Goal: Task Accomplishment & Management: Manage account settings

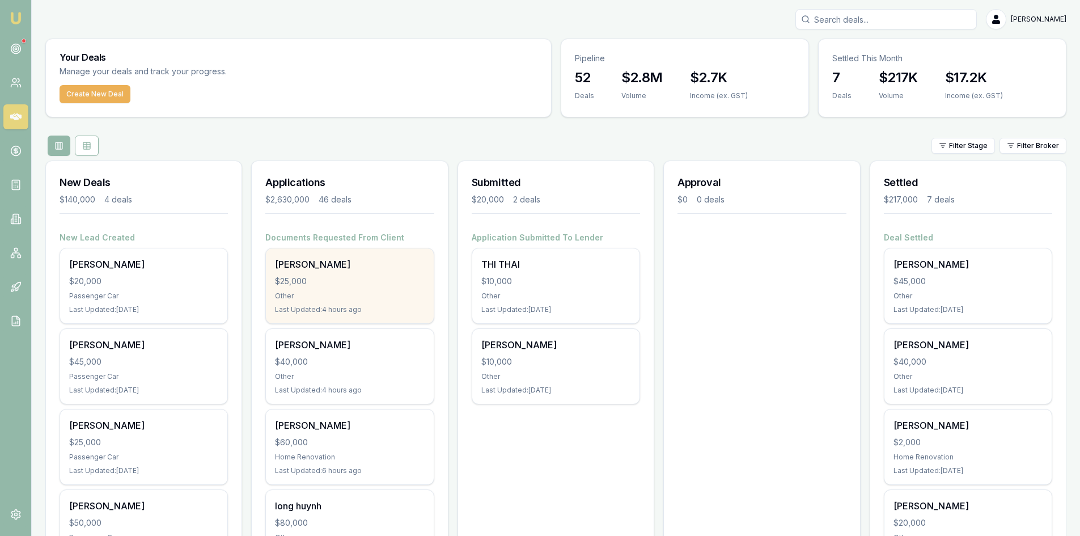
click at [329, 289] on div "Trong nguyen $25,000 Other Last Updated: 4 hours ago" at bounding box center [349, 285] width 167 height 75
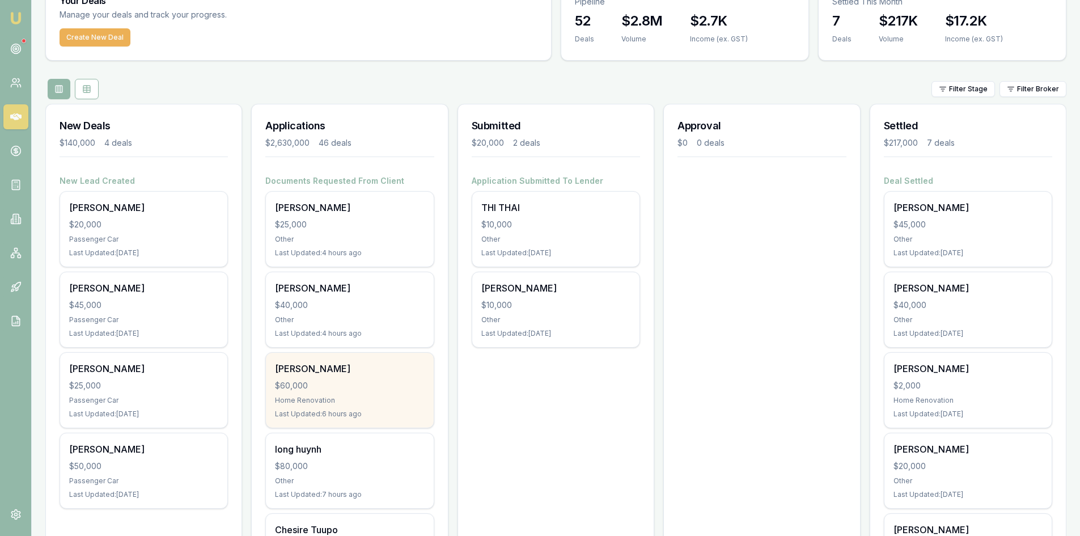
click at [357, 398] on div "Home Renovation" at bounding box center [349, 400] width 149 height 9
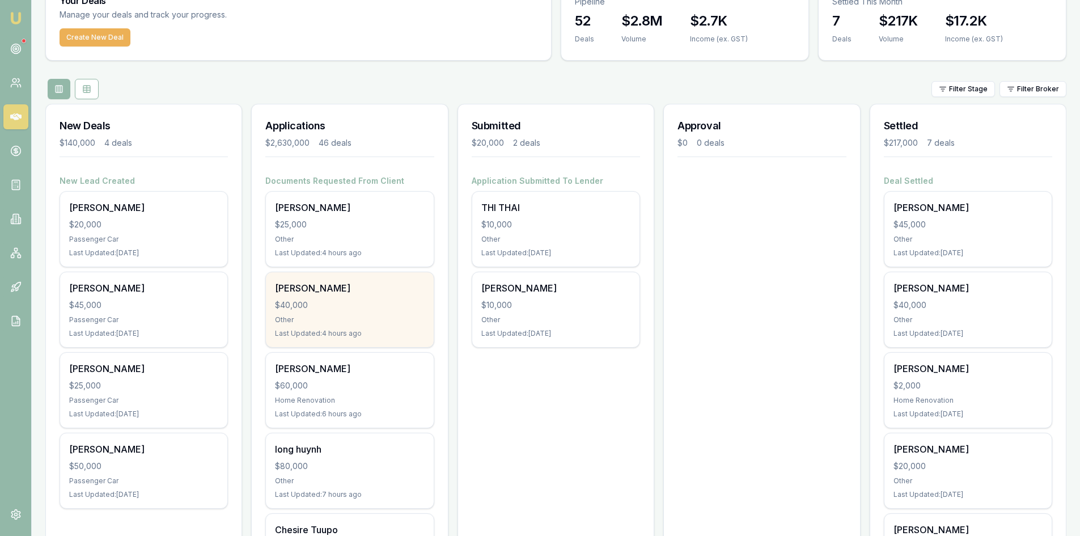
scroll to position [170, 0]
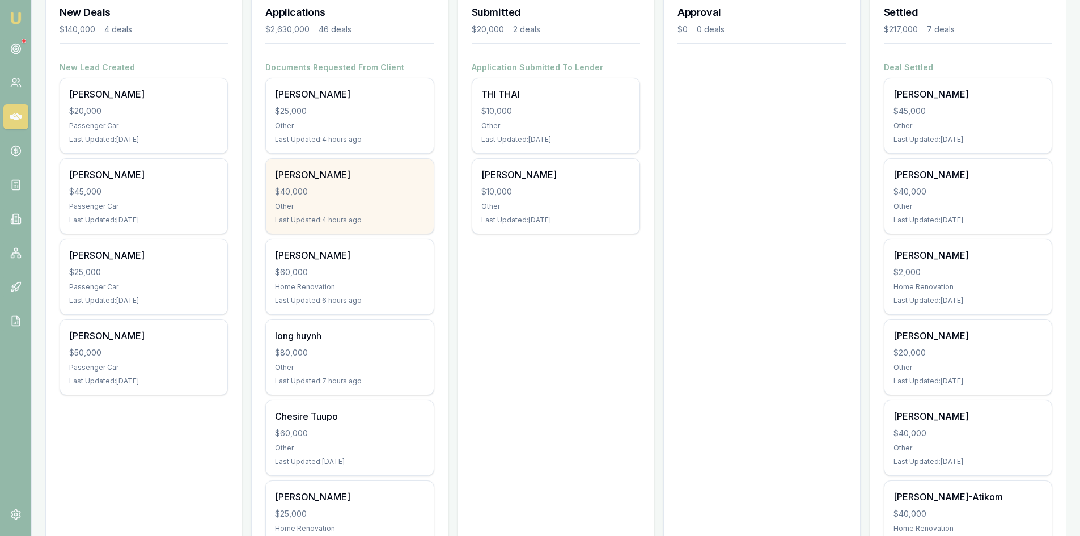
click at [360, 196] on div "$40,000" at bounding box center [349, 191] width 149 height 11
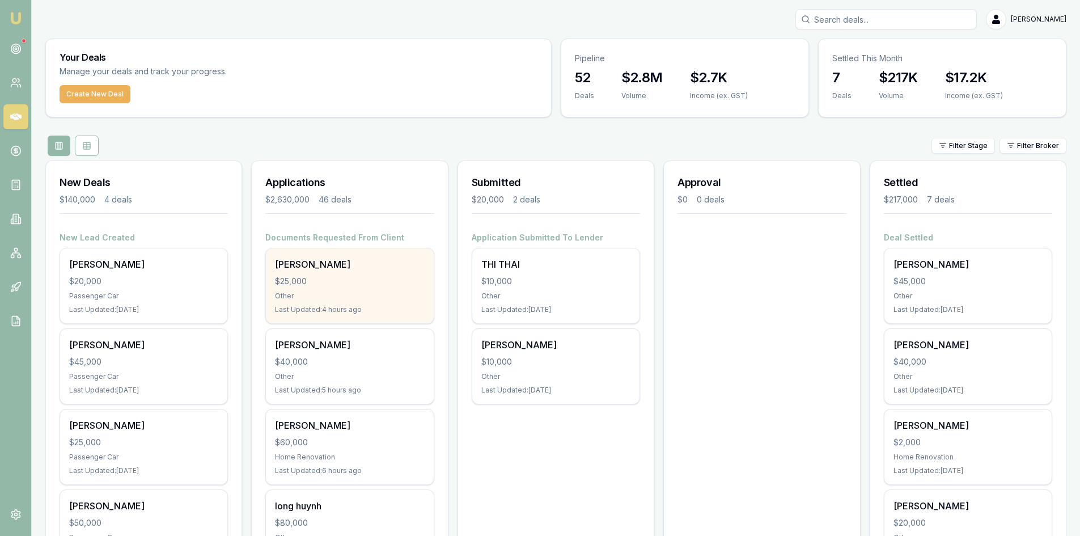
scroll to position [57, 0]
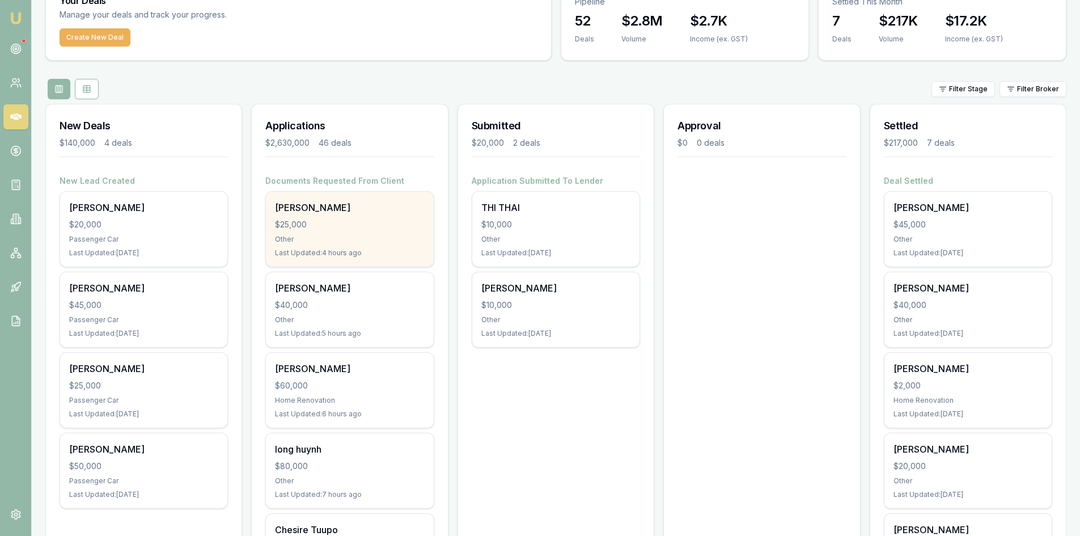
click at [338, 211] on div "[PERSON_NAME]" at bounding box center [349, 208] width 149 height 14
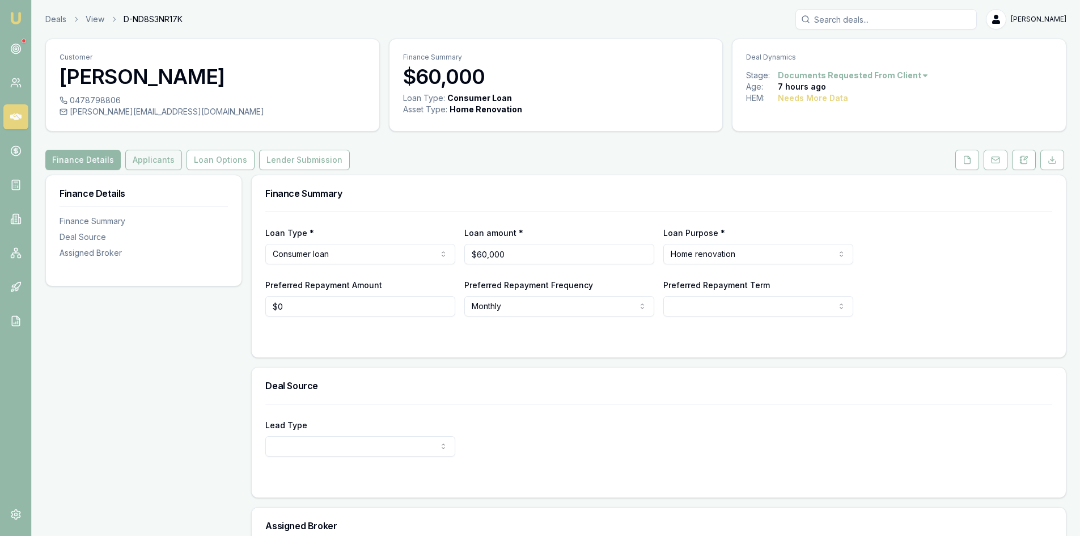
click at [130, 157] on button "Applicants" at bounding box center [153, 160] width 57 height 20
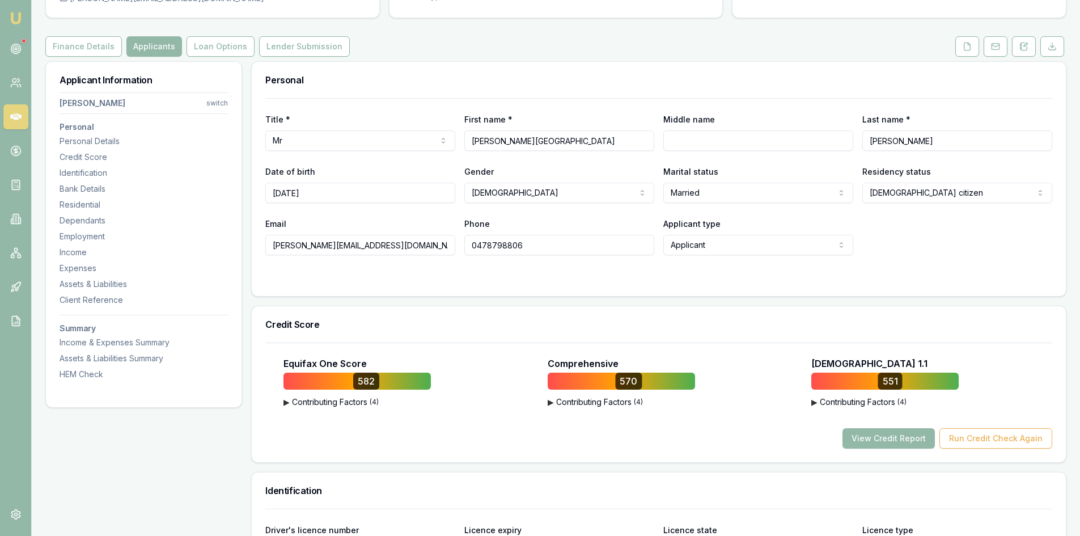
scroll to position [170, 0]
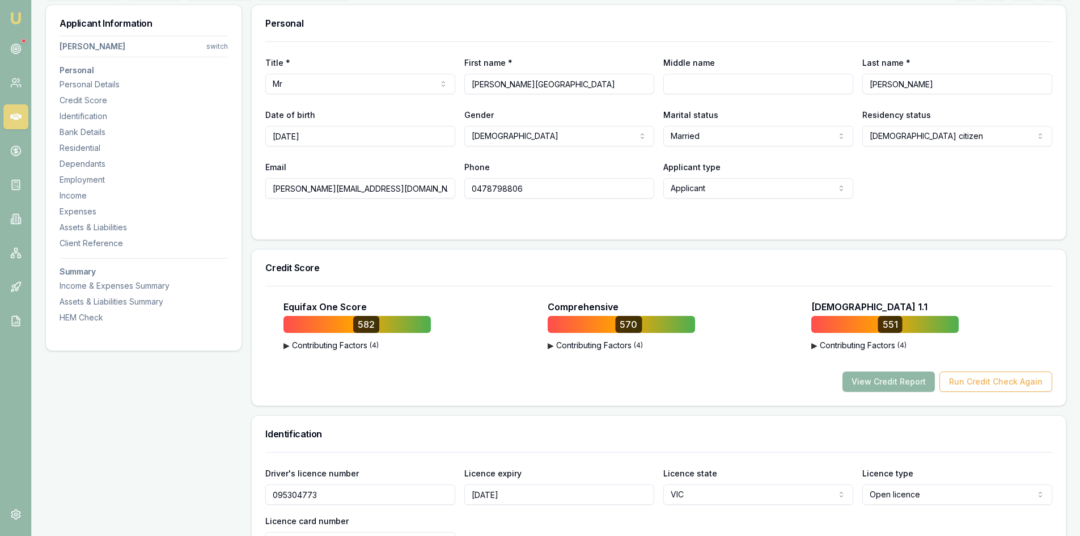
click at [897, 379] on button "View Credit Report" at bounding box center [889, 381] width 92 height 20
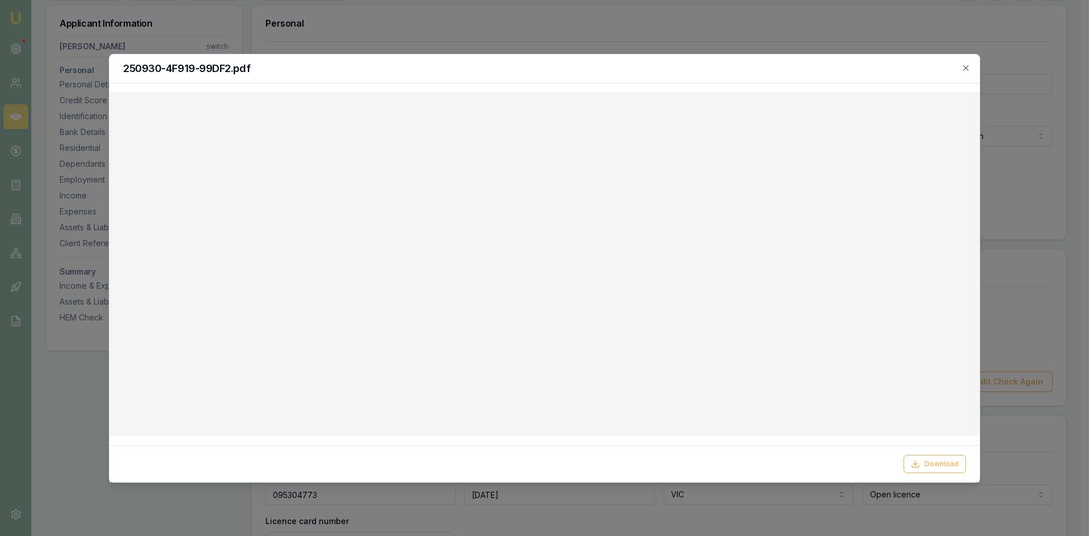
click at [874, 42] on div at bounding box center [544, 268] width 1089 height 536
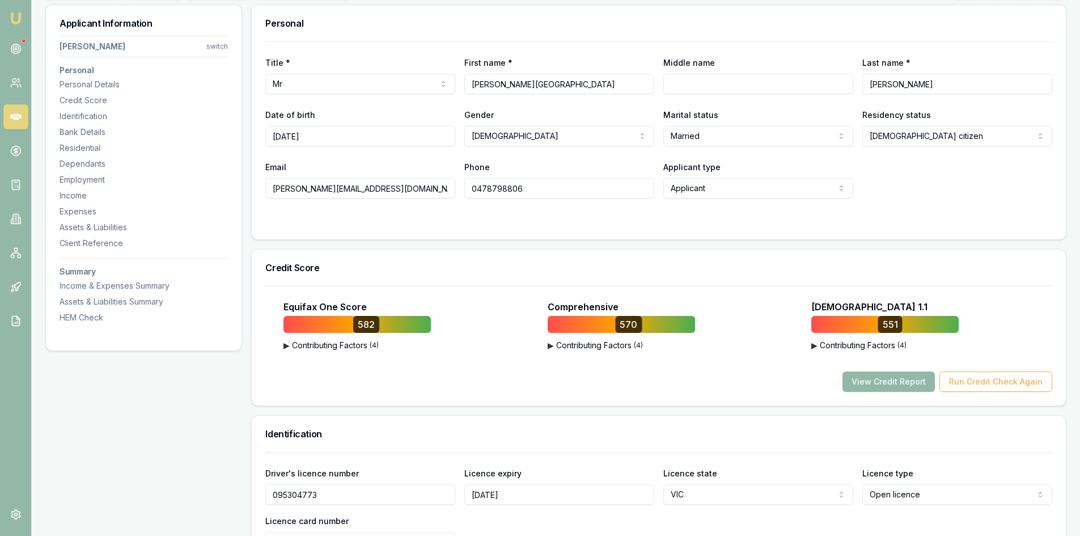
scroll to position [0, 0]
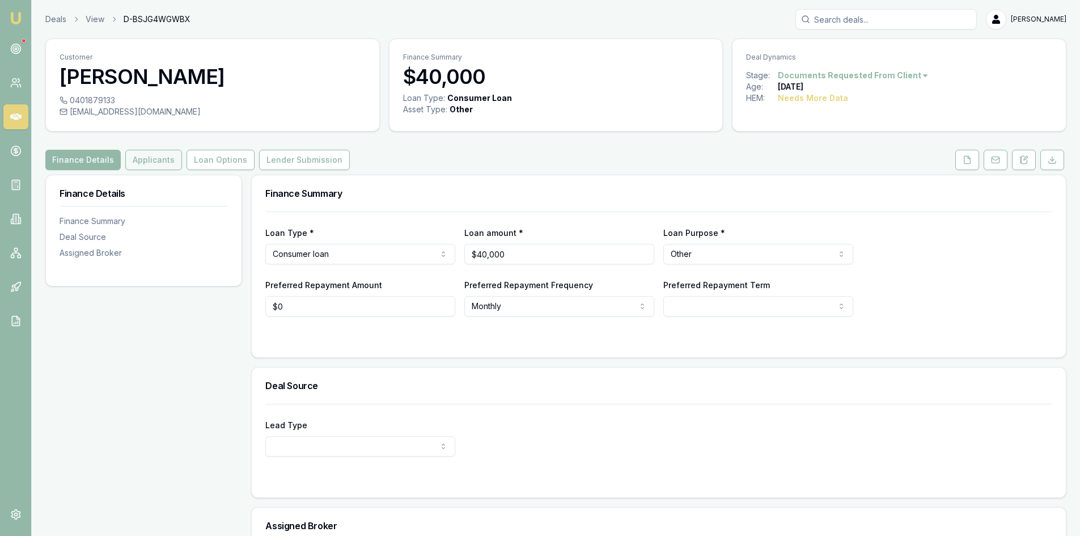
click at [162, 164] on button "Applicants" at bounding box center [153, 160] width 57 height 20
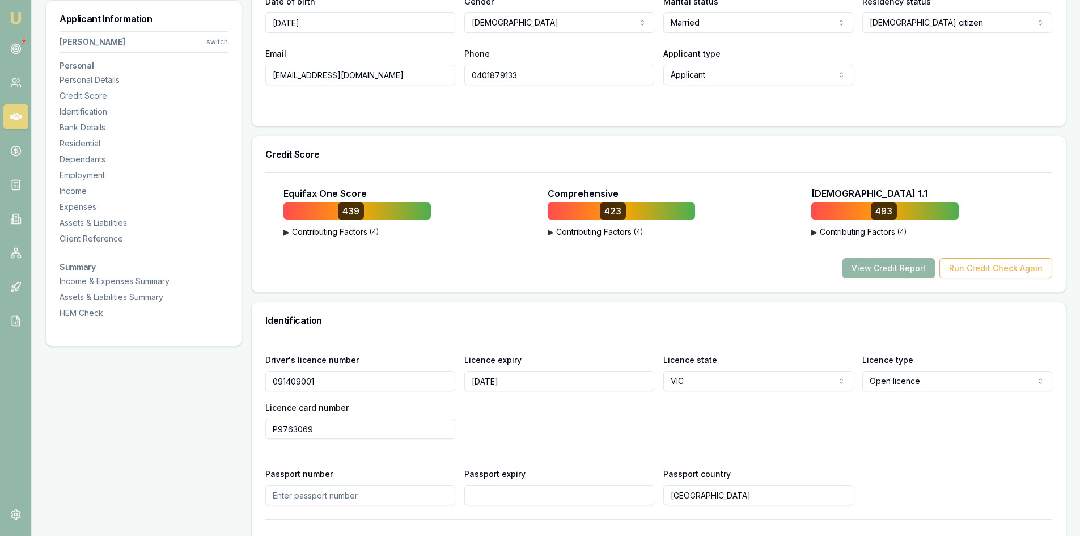
scroll to position [113, 0]
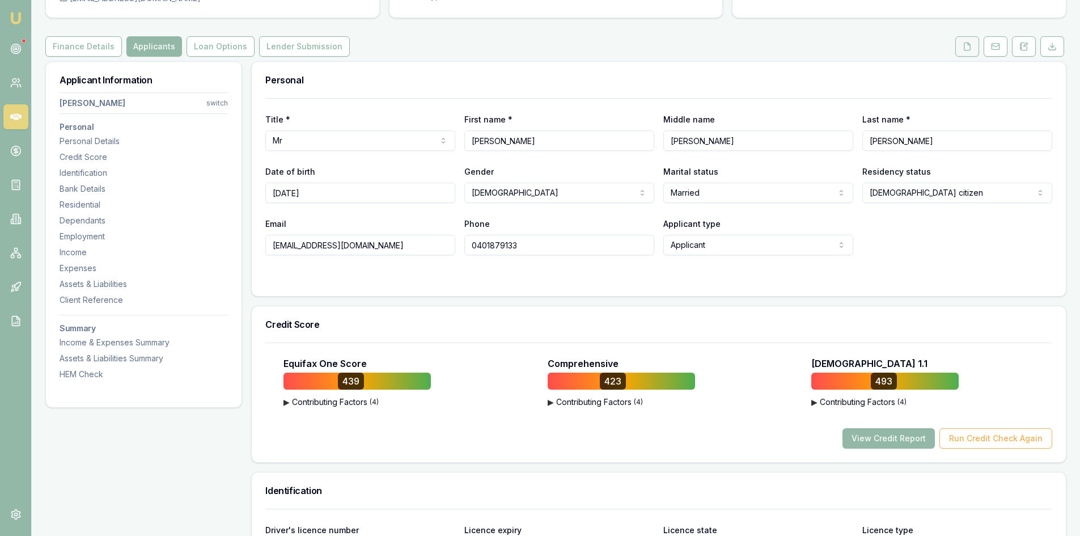
click at [972, 48] on icon at bounding box center [967, 46] width 9 height 9
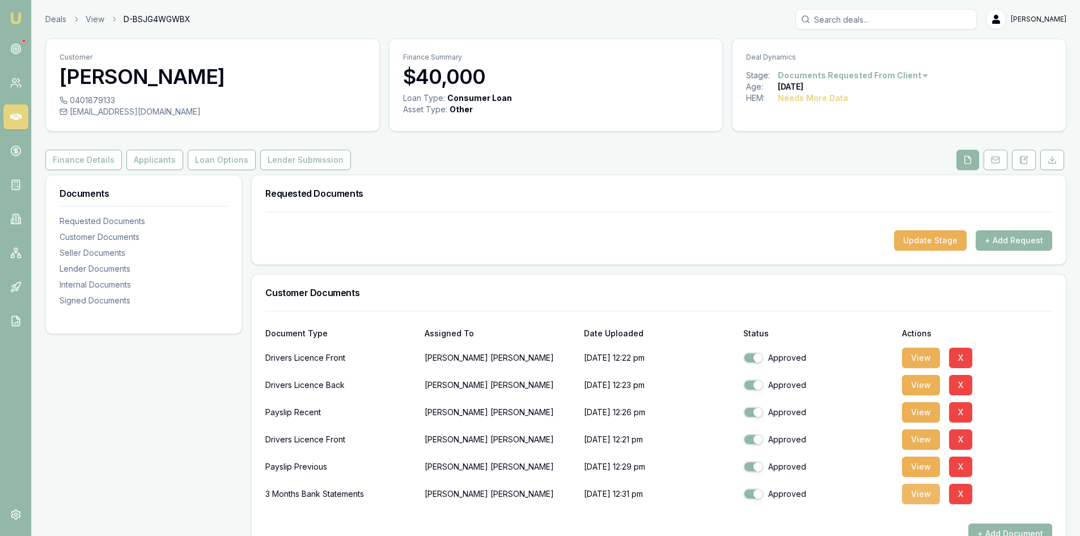
click at [920, 496] on button "View" at bounding box center [921, 494] width 38 height 20
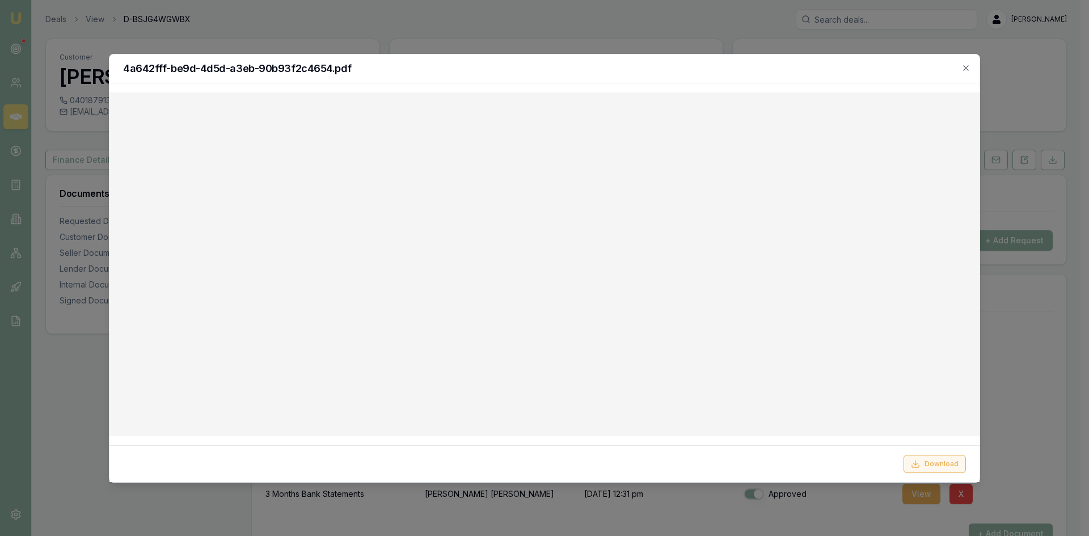
click at [929, 463] on button "Download" at bounding box center [934, 464] width 62 height 18
click at [971, 67] on div "4a642fff-be9d-4d5d-a3eb-90b93f2c4654.pdf" at bounding box center [544, 68] width 870 height 29
click at [966, 71] on icon "button" at bounding box center [965, 68] width 9 height 9
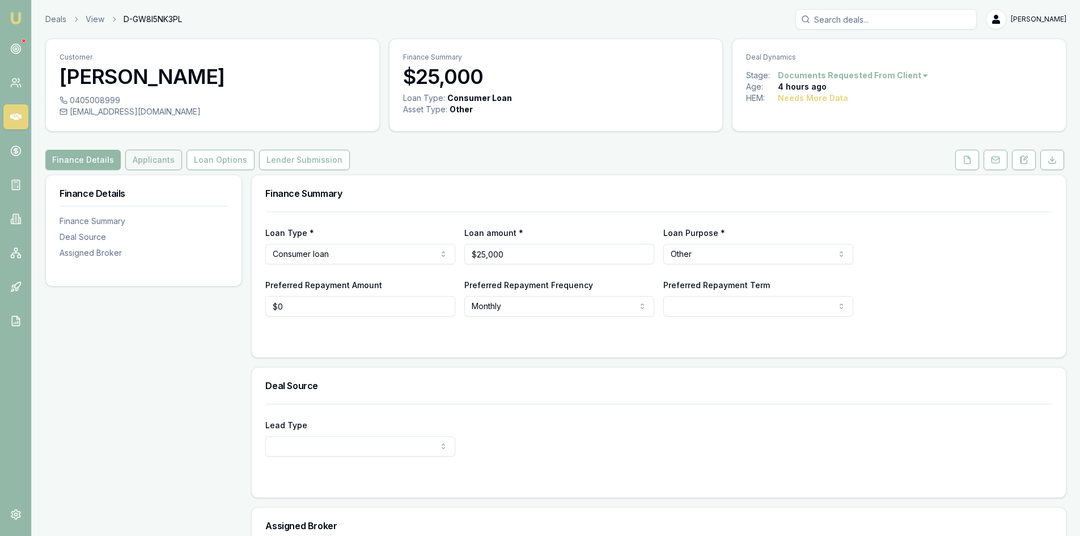
click at [137, 157] on button "Applicants" at bounding box center [153, 160] width 57 height 20
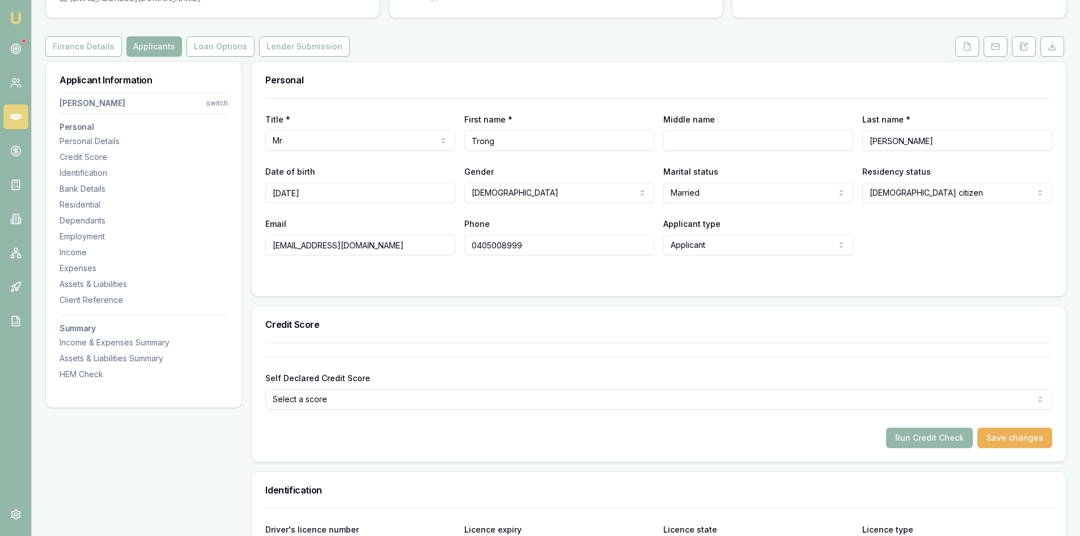
scroll to position [57, 0]
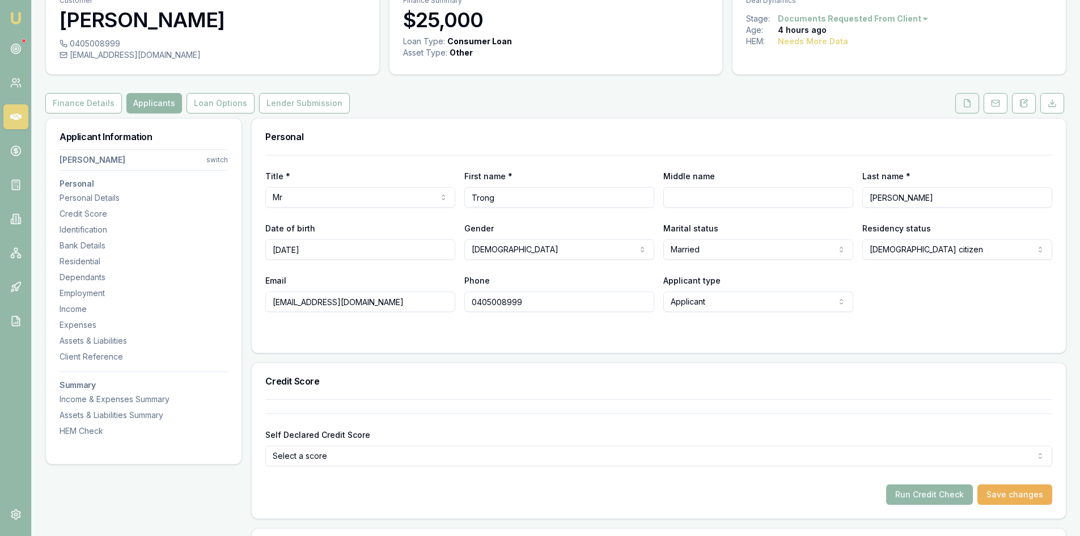
click at [960, 107] on button at bounding box center [968, 103] width 24 height 20
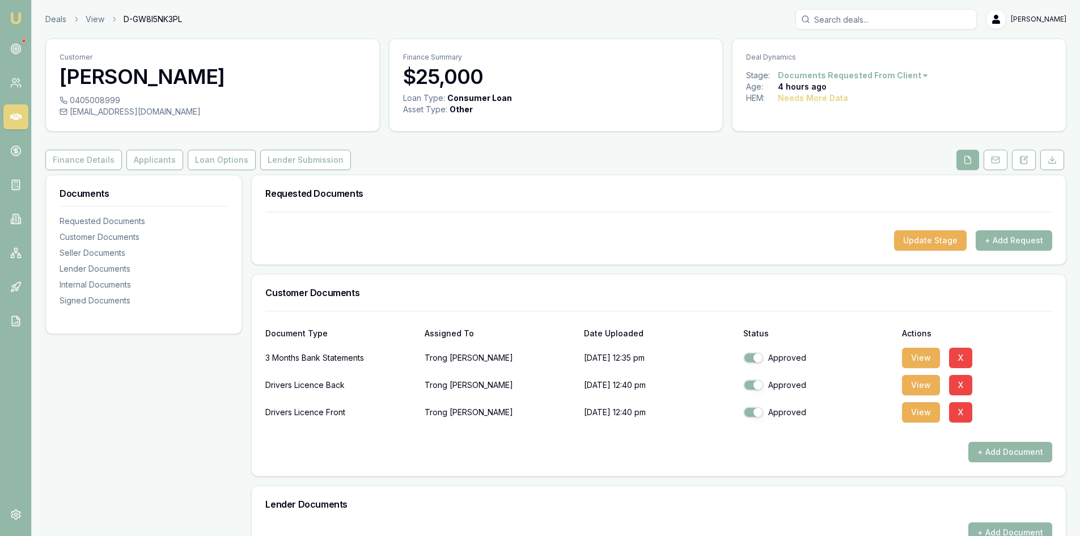
scroll to position [57, 0]
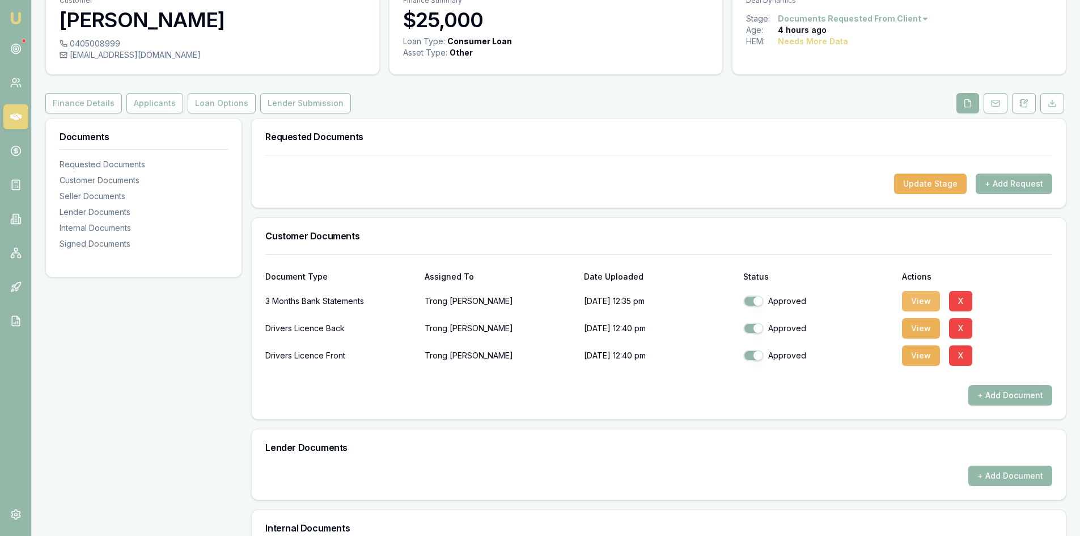
click at [930, 297] on button "View" at bounding box center [921, 301] width 38 height 20
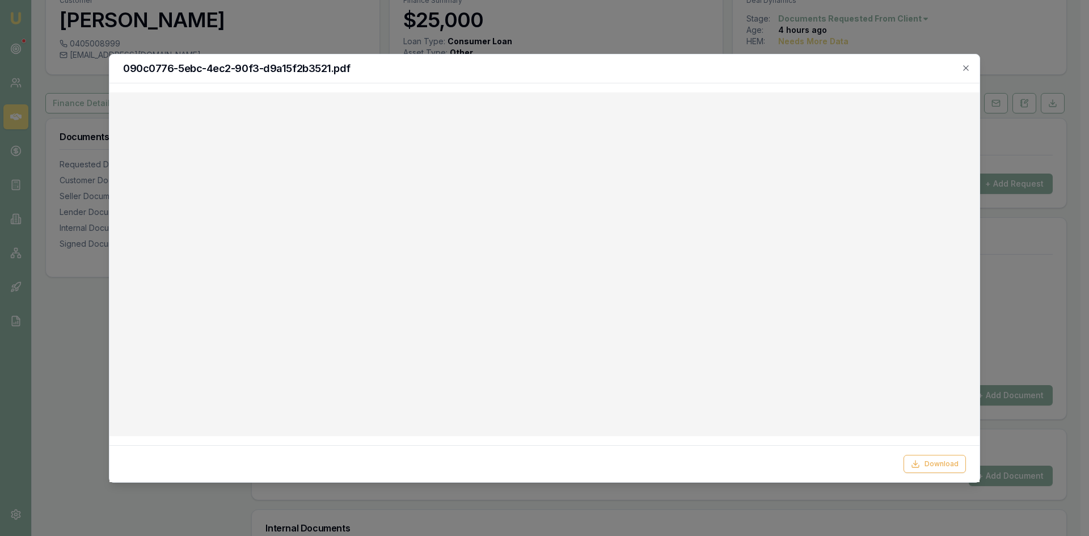
click at [968, 68] on icon "button" at bounding box center [965, 68] width 9 height 9
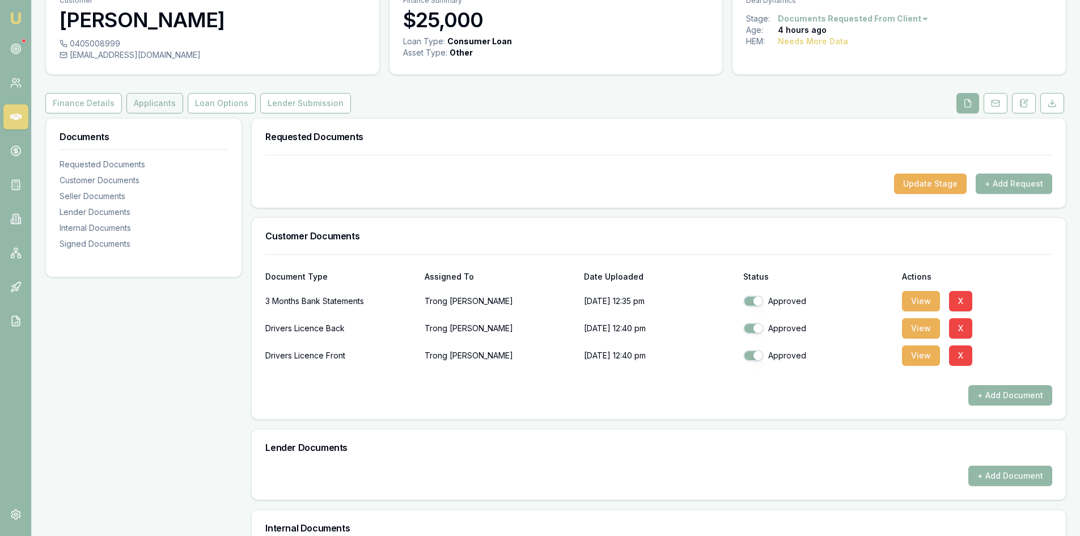
drag, startPoint x: 151, startPoint y: 98, endPoint x: 160, endPoint y: 98, distance: 9.1
click at [151, 98] on button "Applicants" at bounding box center [154, 103] width 57 height 20
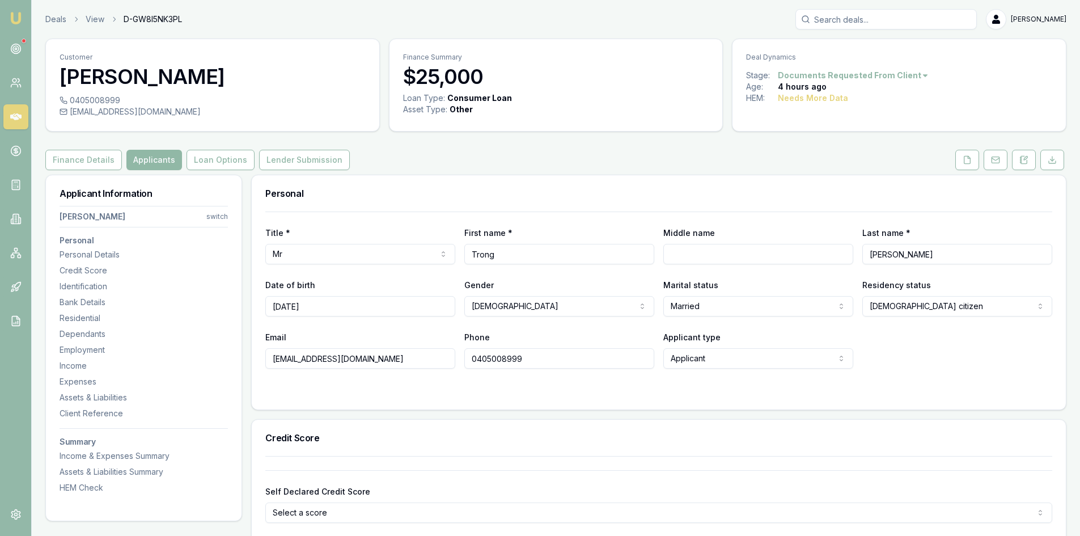
click at [162, 166] on button "Applicants" at bounding box center [154, 160] width 56 height 20
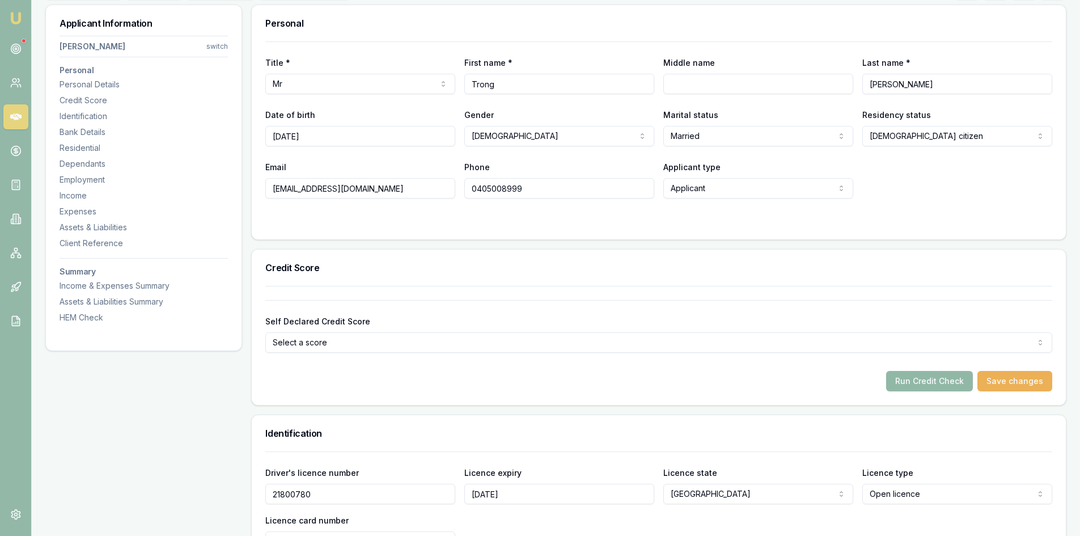
click at [903, 375] on button "Run Credit Check" at bounding box center [929, 381] width 87 height 20
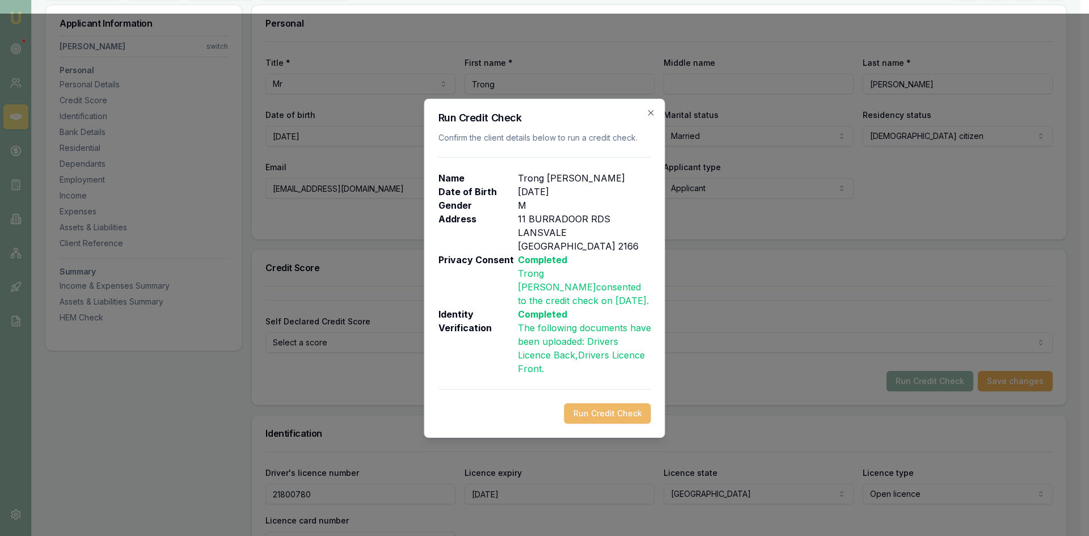
click at [628, 403] on button "Run Credit Check" at bounding box center [607, 413] width 87 height 20
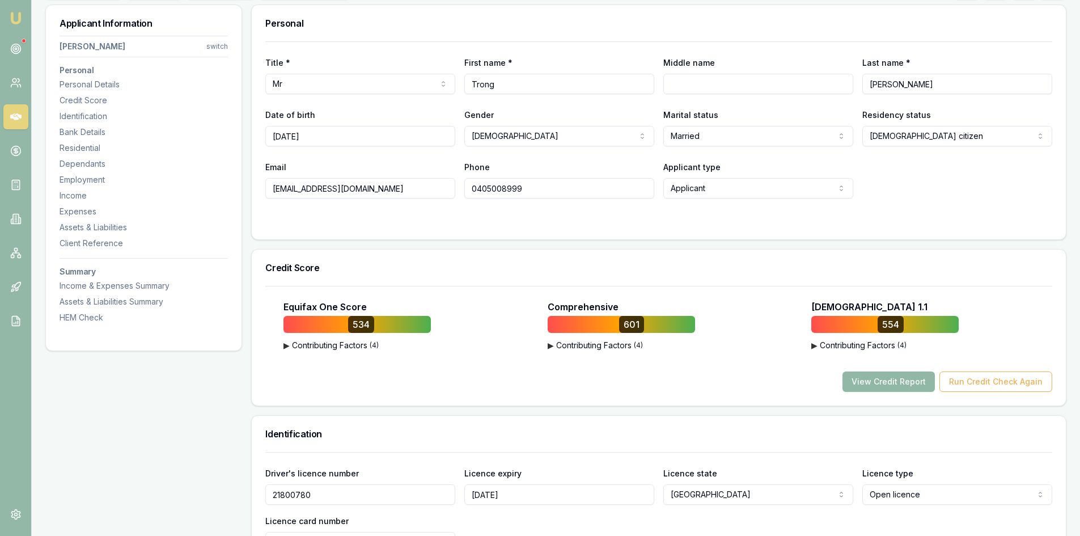
click at [878, 388] on button "View Credit Report" at bounding box center [889, 381] width 92 height 20
click at [889, 381] on button "View Credit Report" at bounding box center [889, 381] width 92 height 20
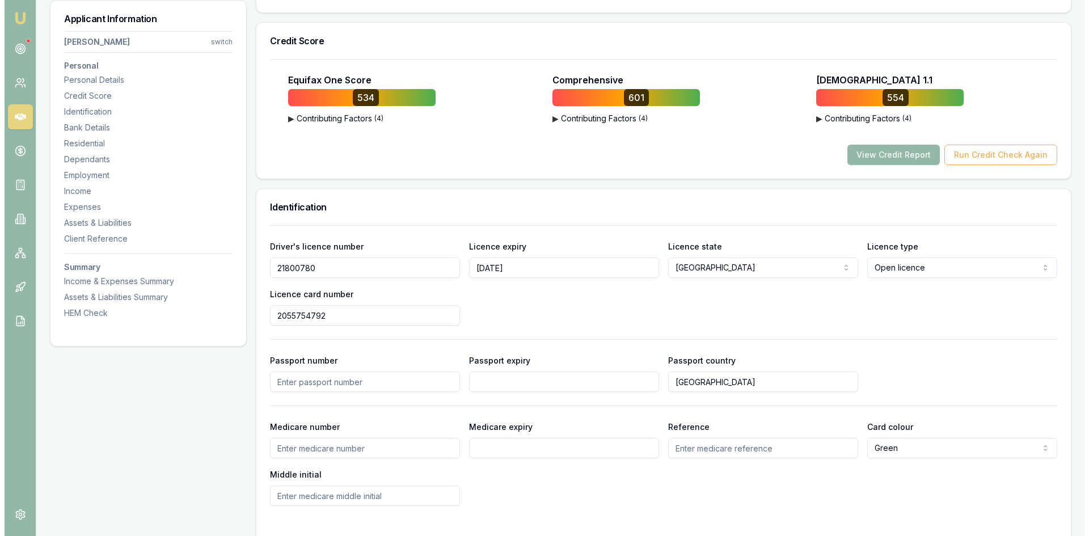
scroll to position [227, 0]
